Goal: Task Accomplishment & Management: Complete application form

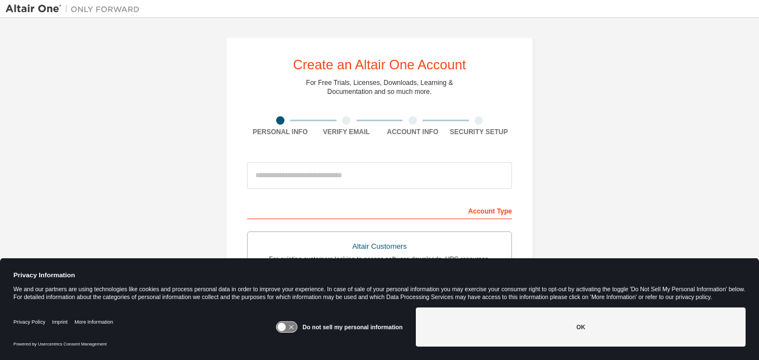
click at [290, 186] on input "email" at bounding box center [379, 175] width 265 height 27
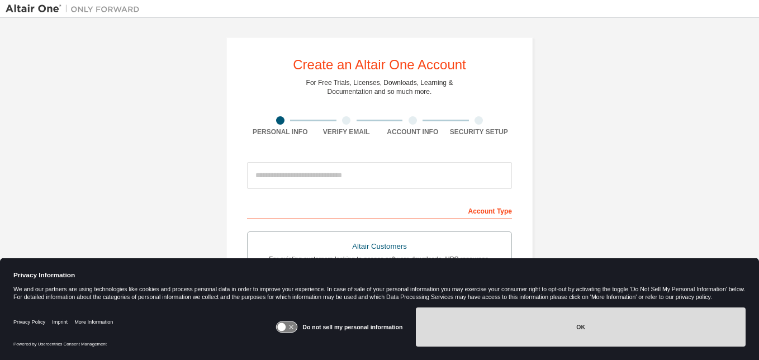
click at [493, 343] on button "OK" at bounding box center [581, 326] width 330 height 39
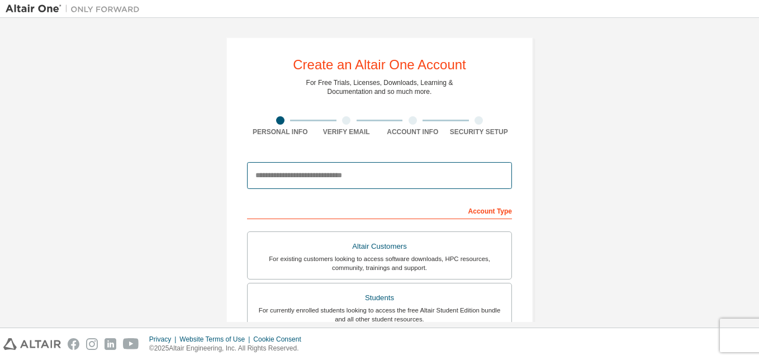
click at [427, 178] on input "email" at bounding box center [379, 175] width 265 height 27
type input "**********"
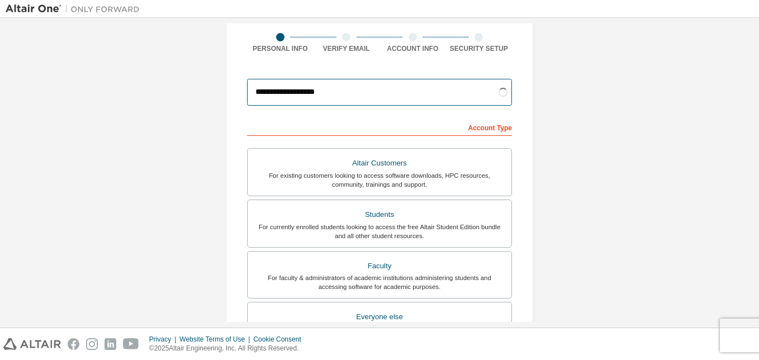
scroll to position [88, 0]
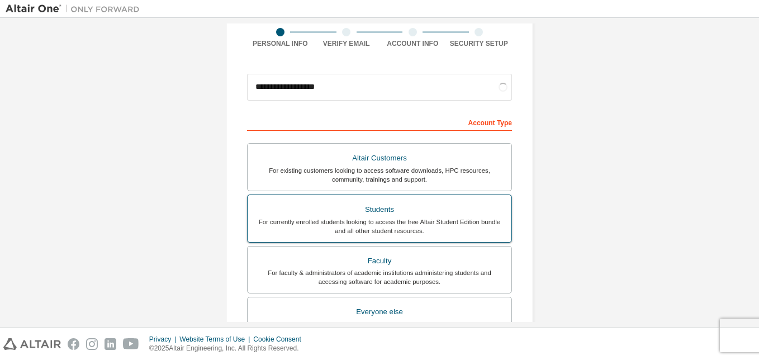
click at [304, 208] on div "Students" at bounding box center [379, 210] width 250 height 16
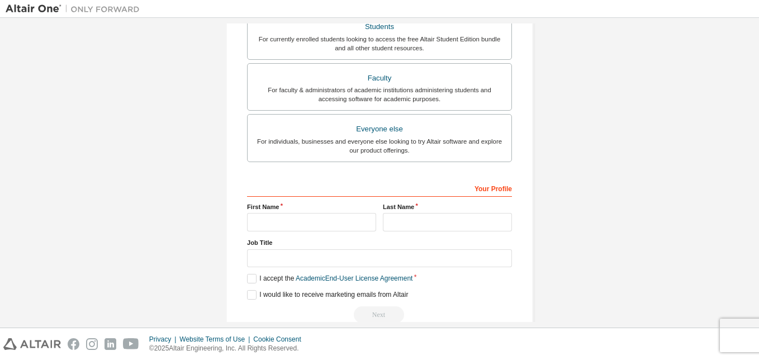
scroll to position [276, 0]
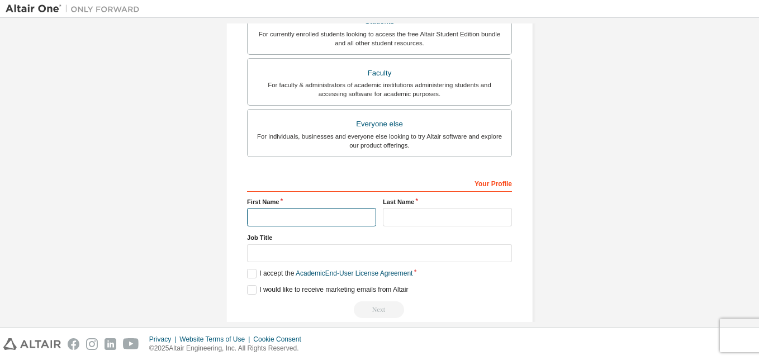
click at [285, 213] on input "text" at bounding box center [311, 217] width 129 height 18
type input "****"
type input "***"
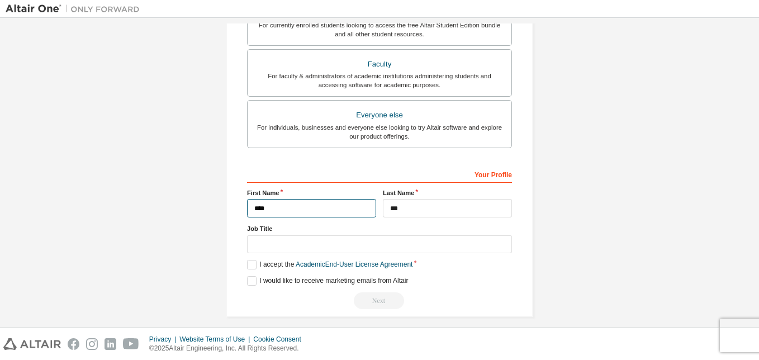
scroll to position [291, 0]
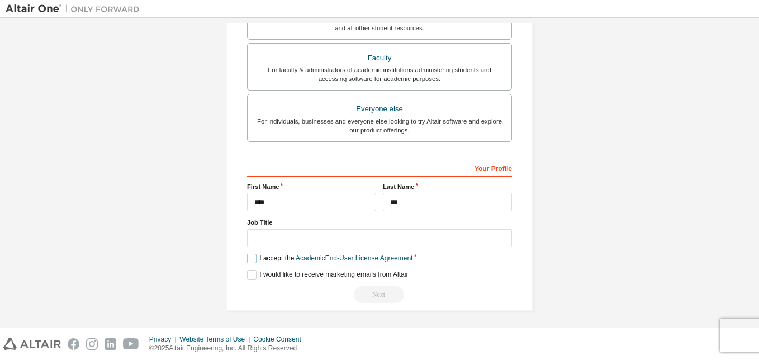
click at [247, 261] on label "I accept the Academic End-User License Agreement" at bounding box center [329, 258] width 165 height 9
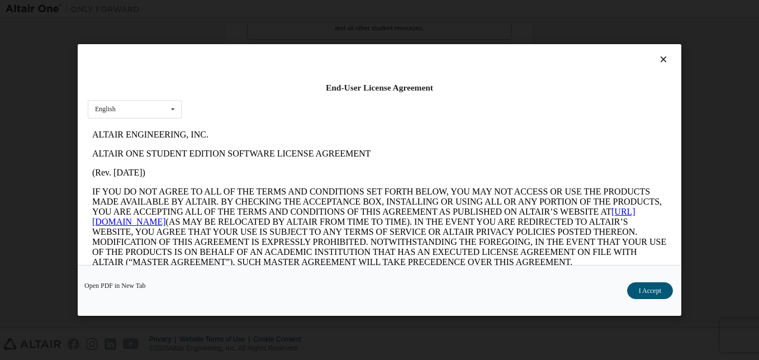
scroll to position [0, 0]
click at [644, 294] on button "I Accept" at bounding box center [650, 290] width 46 height 17
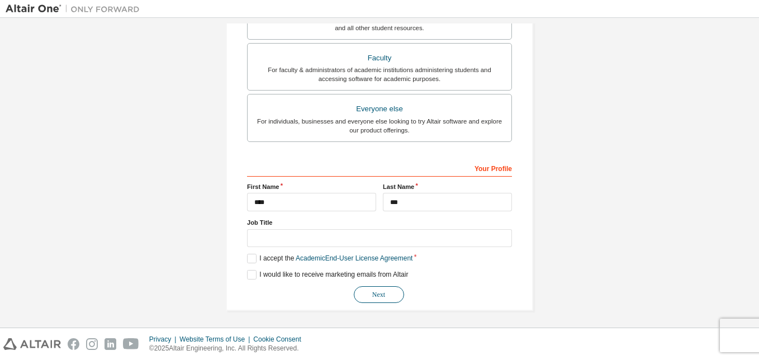
click at [370, 300] on button "Next" at bounding box center [379, 294] width 50 height 17
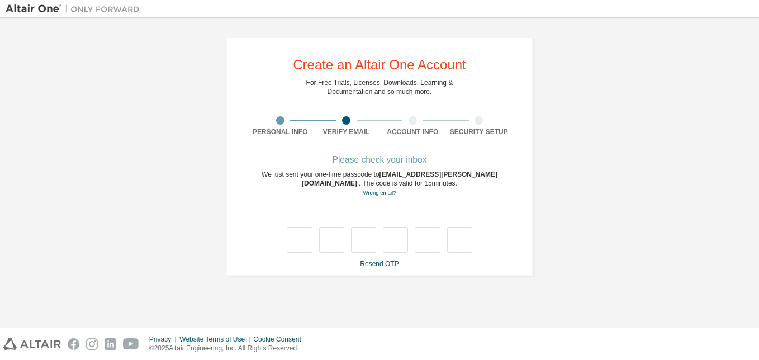
type input "*"
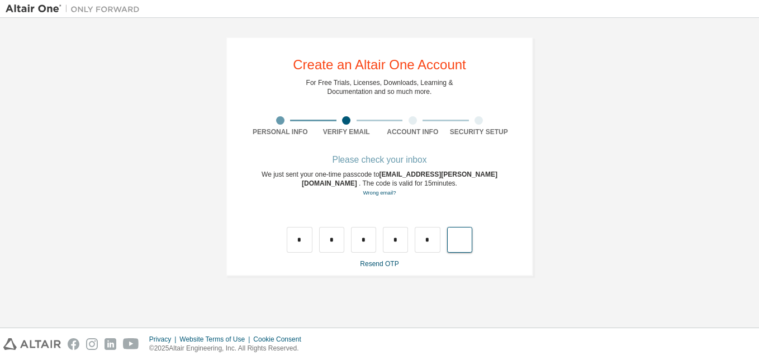
type input "*"
